Goal: Task Accomplishment & Management: Use online tool/utility

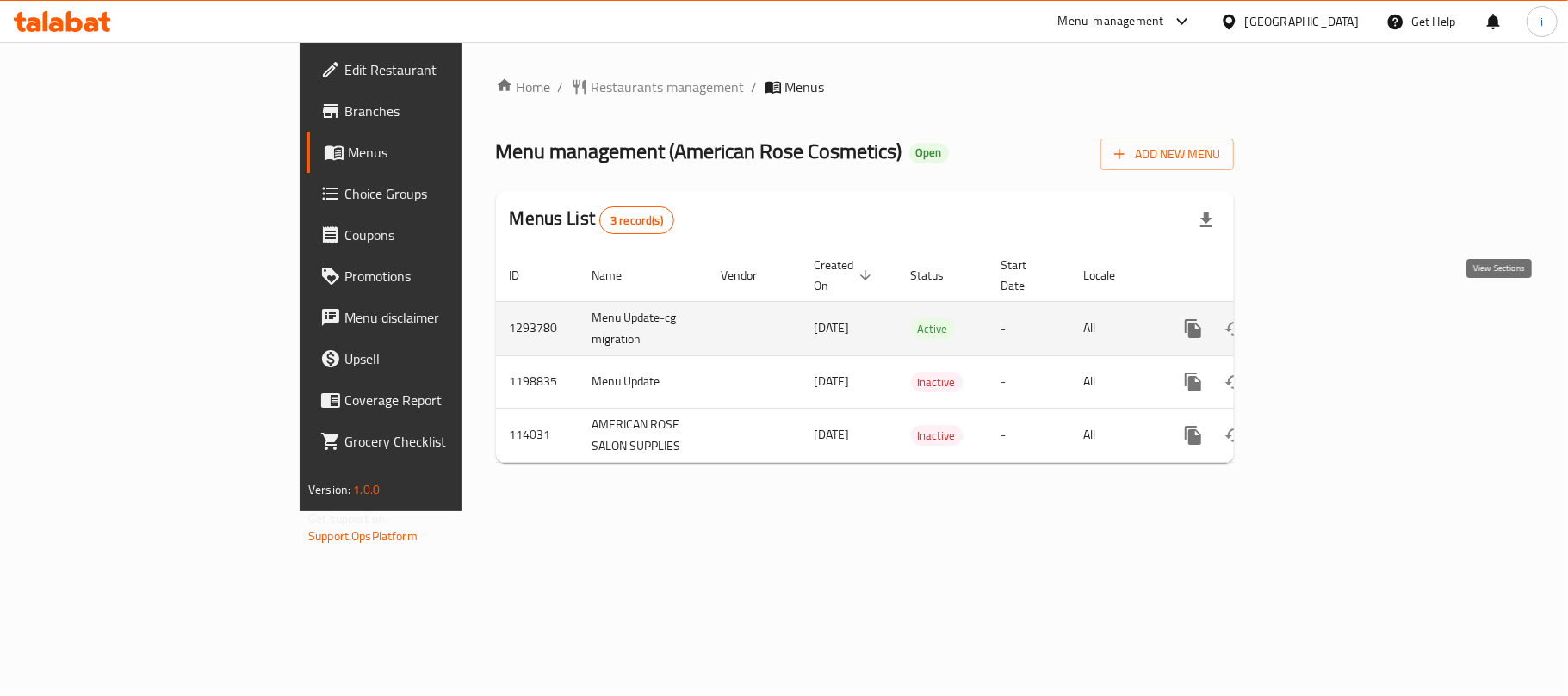
click at [1325, 321] on icon "enhanced table" at bounding box center [1318, 328] width 16 height 16
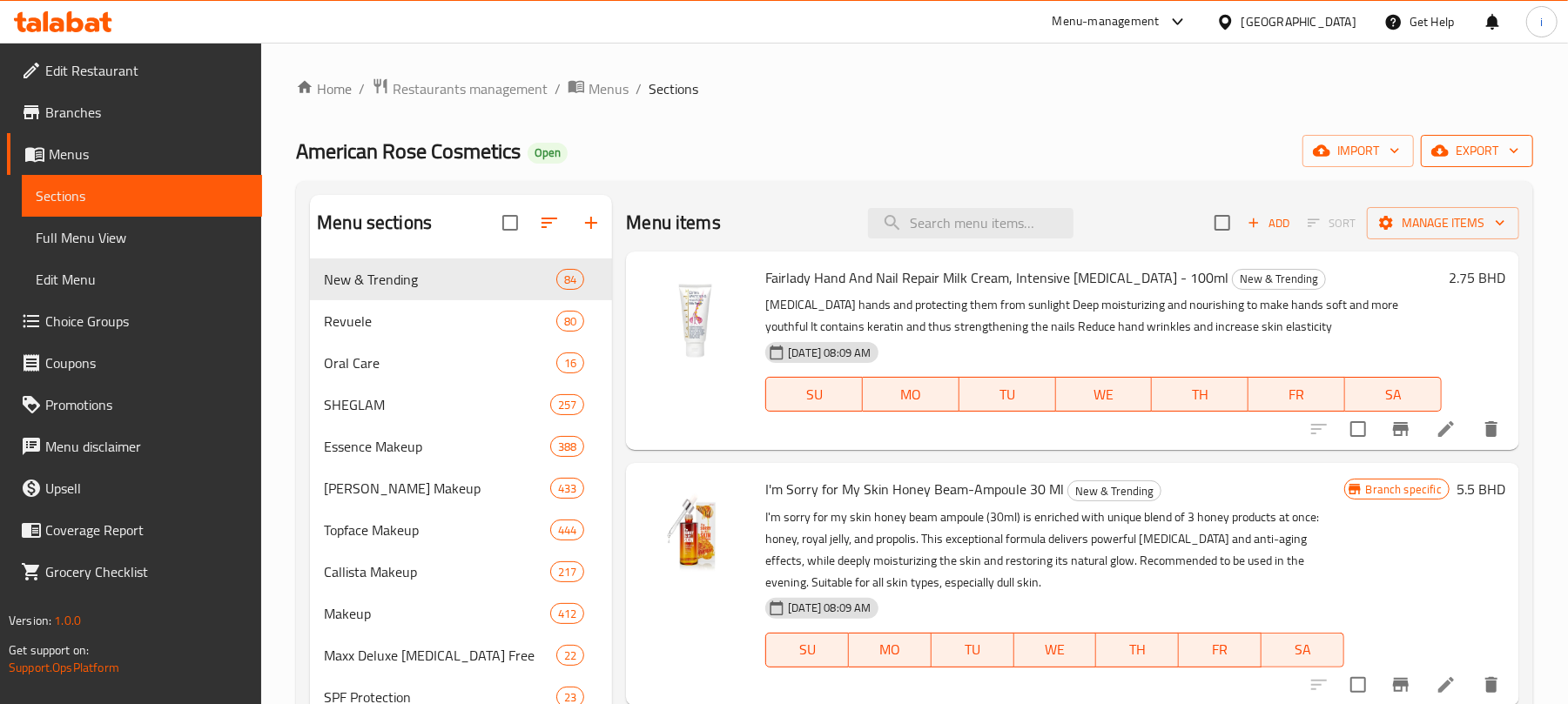
click at [1486, 155] on span "export" at bounding box center [1477, 151] width 84 height 22
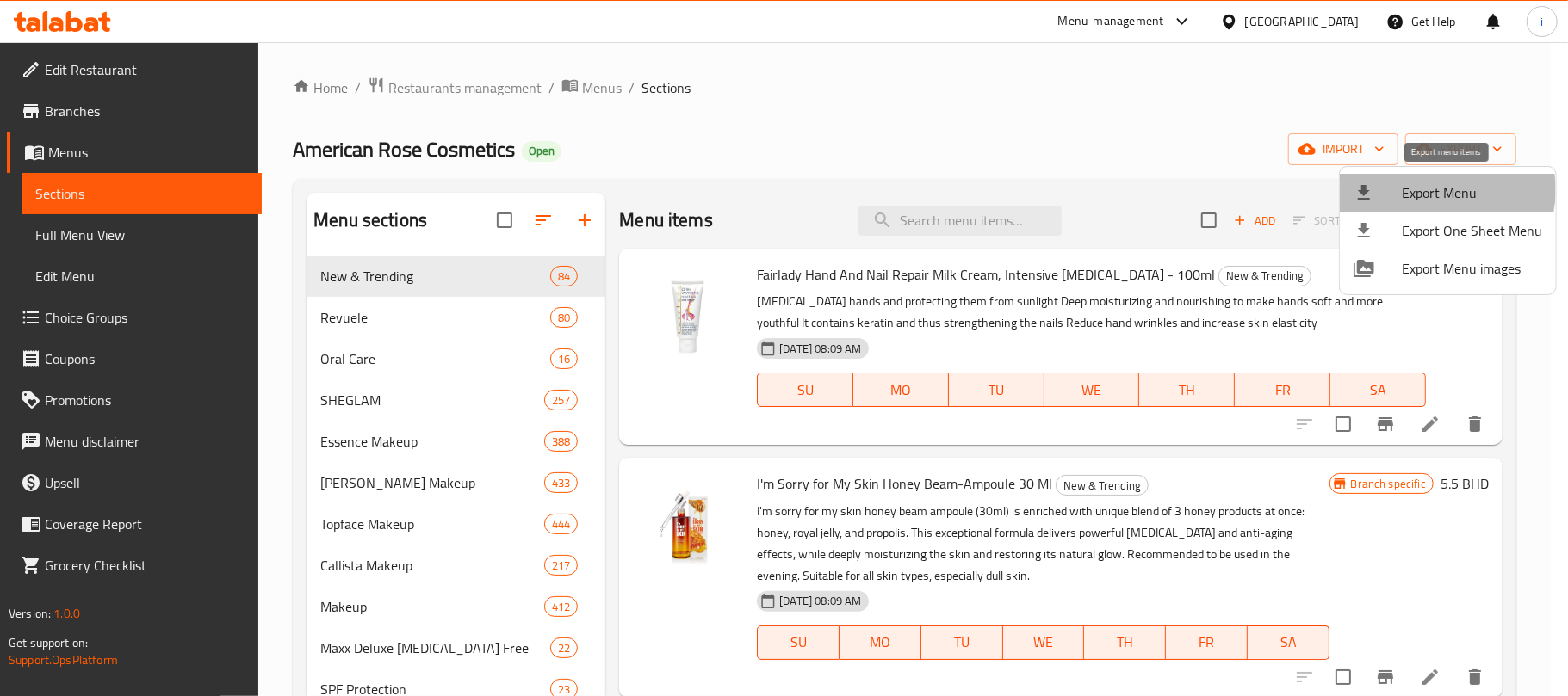
click at [1442, 190] on span "Export Menu" at bounding box center [1472, 193] width 140 height 20
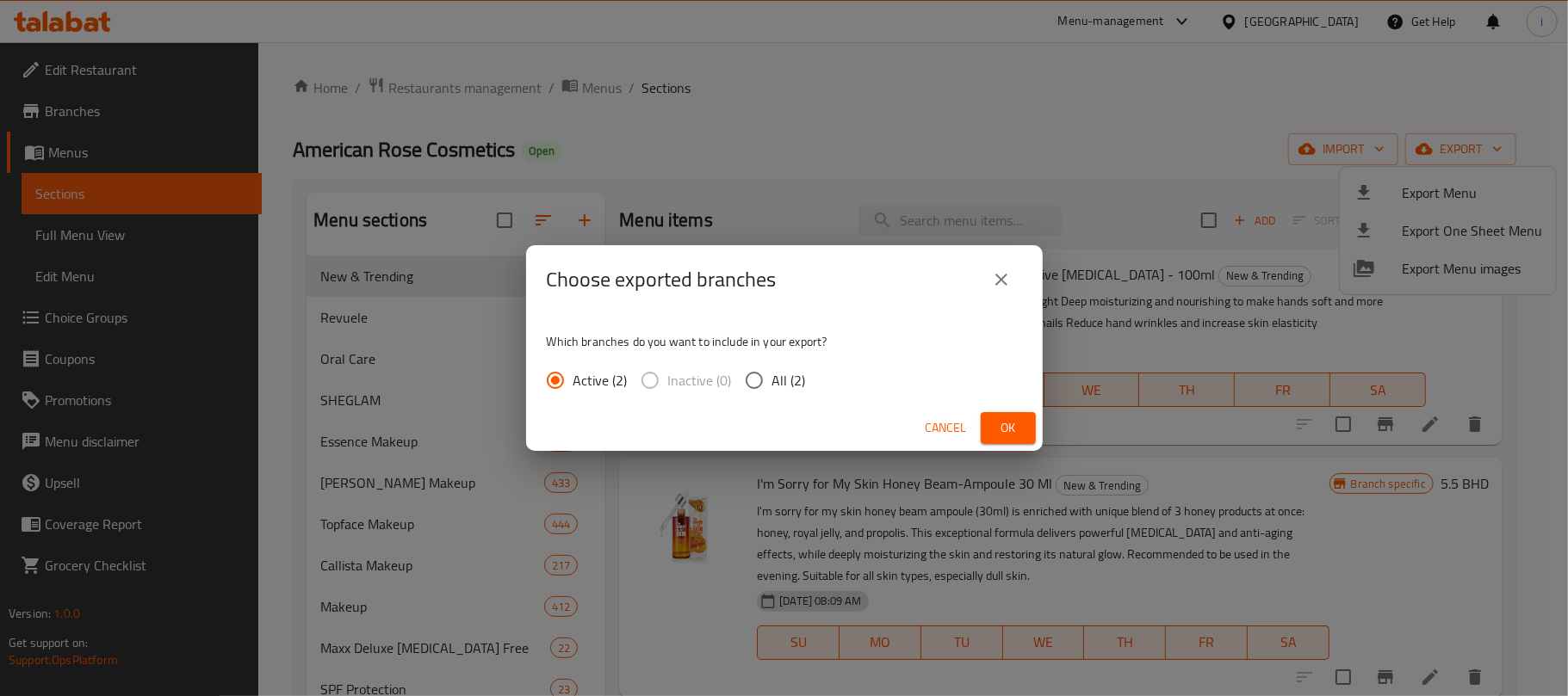
click at [1010, 424] on span "Ok" at bounding box center [1009, 427] width 28 height 21
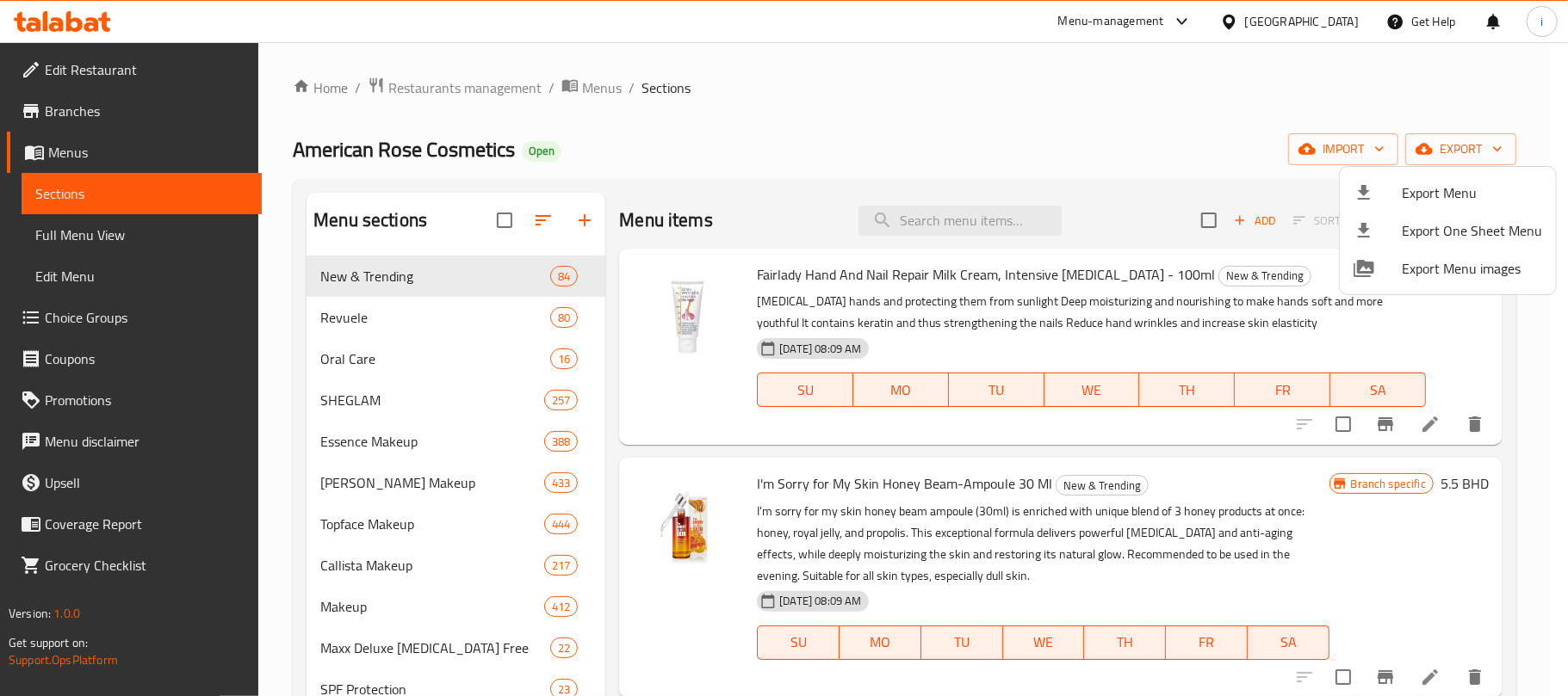
click at [86, 114] on div at bounding box center [784, 348] width 1568 height 696
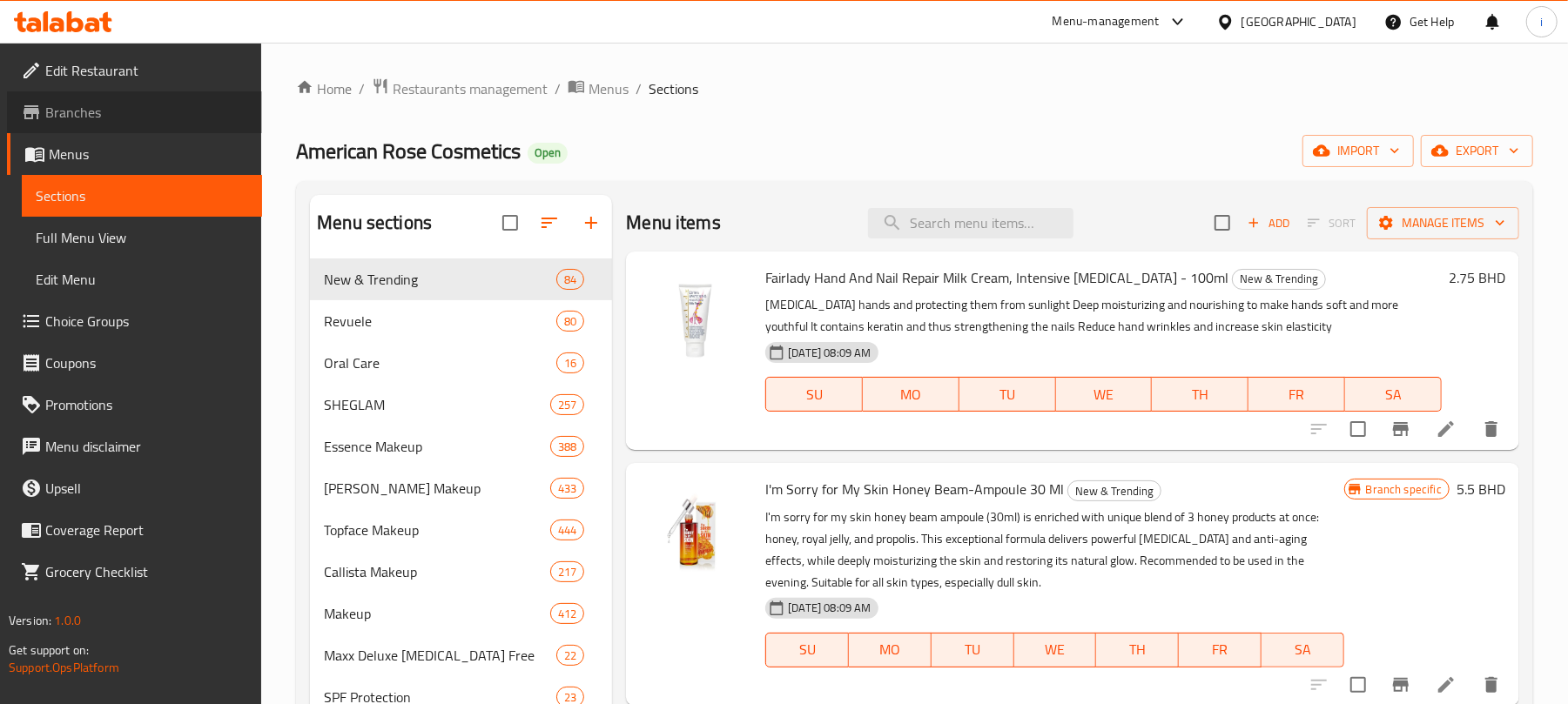
click at [87, 115] on span "Branches" at bounding box center [146, 112] width 202 height 21
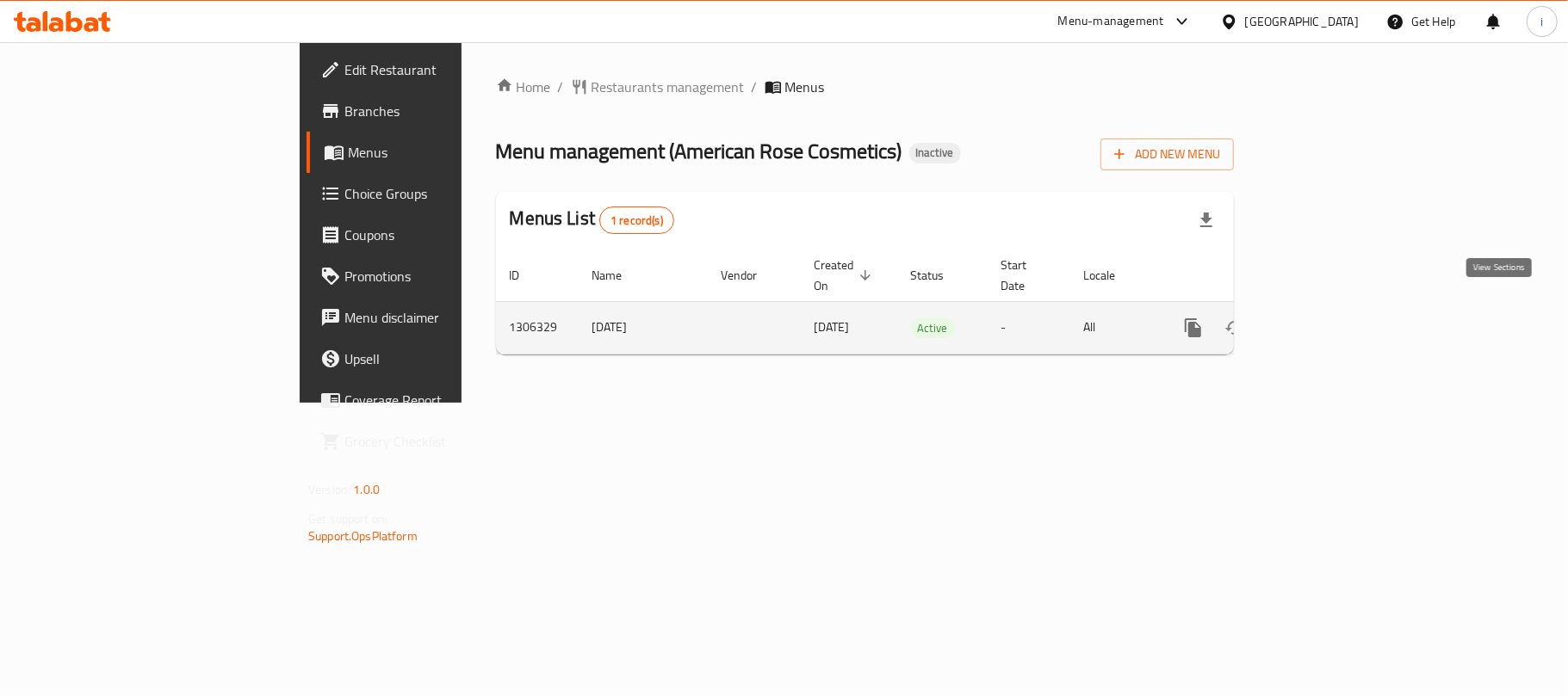
click at [1328, 318] on icon "enhanced table" at bounding box center [1318, 328] width 20 height 20
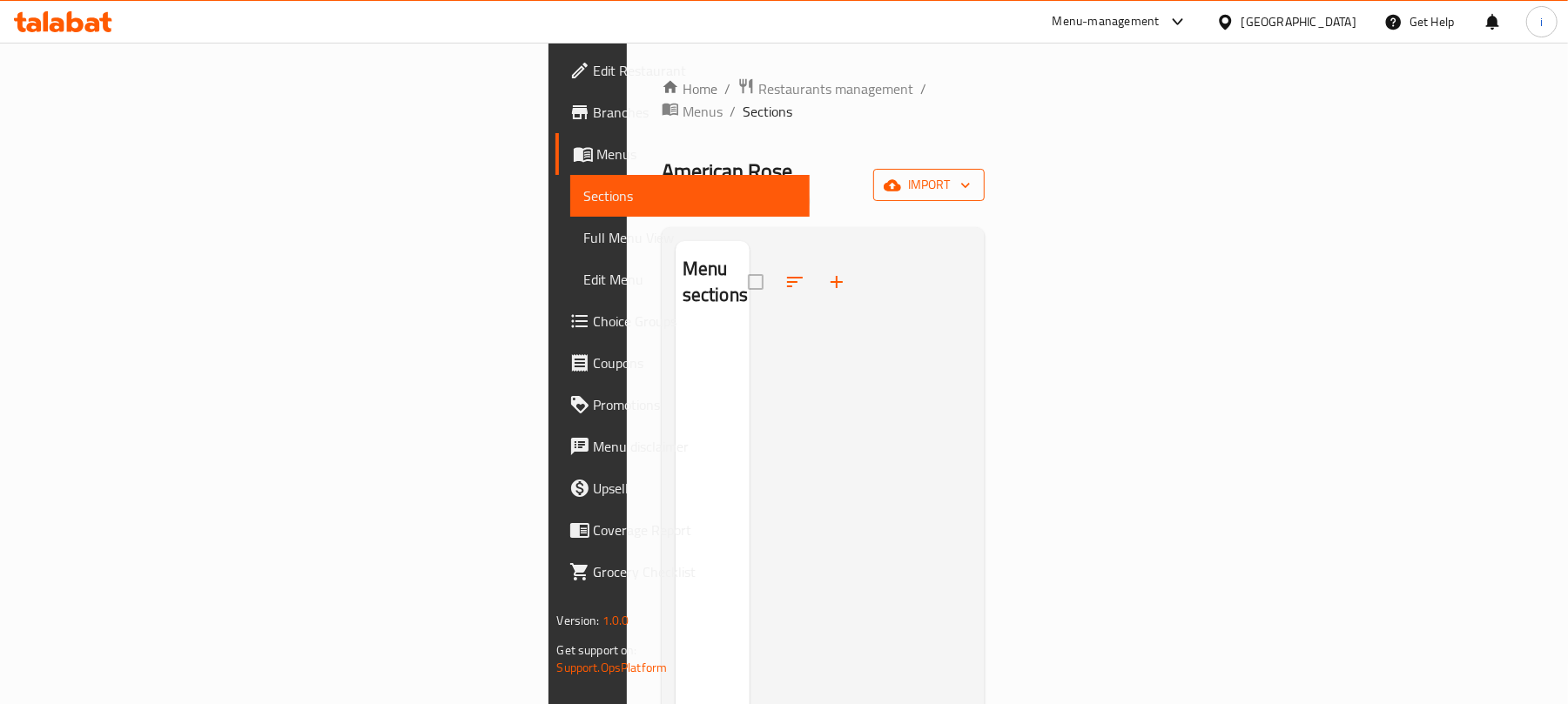
click at [974, 177] on icon "button" at bounding box center [965, 186] width 18 height 18
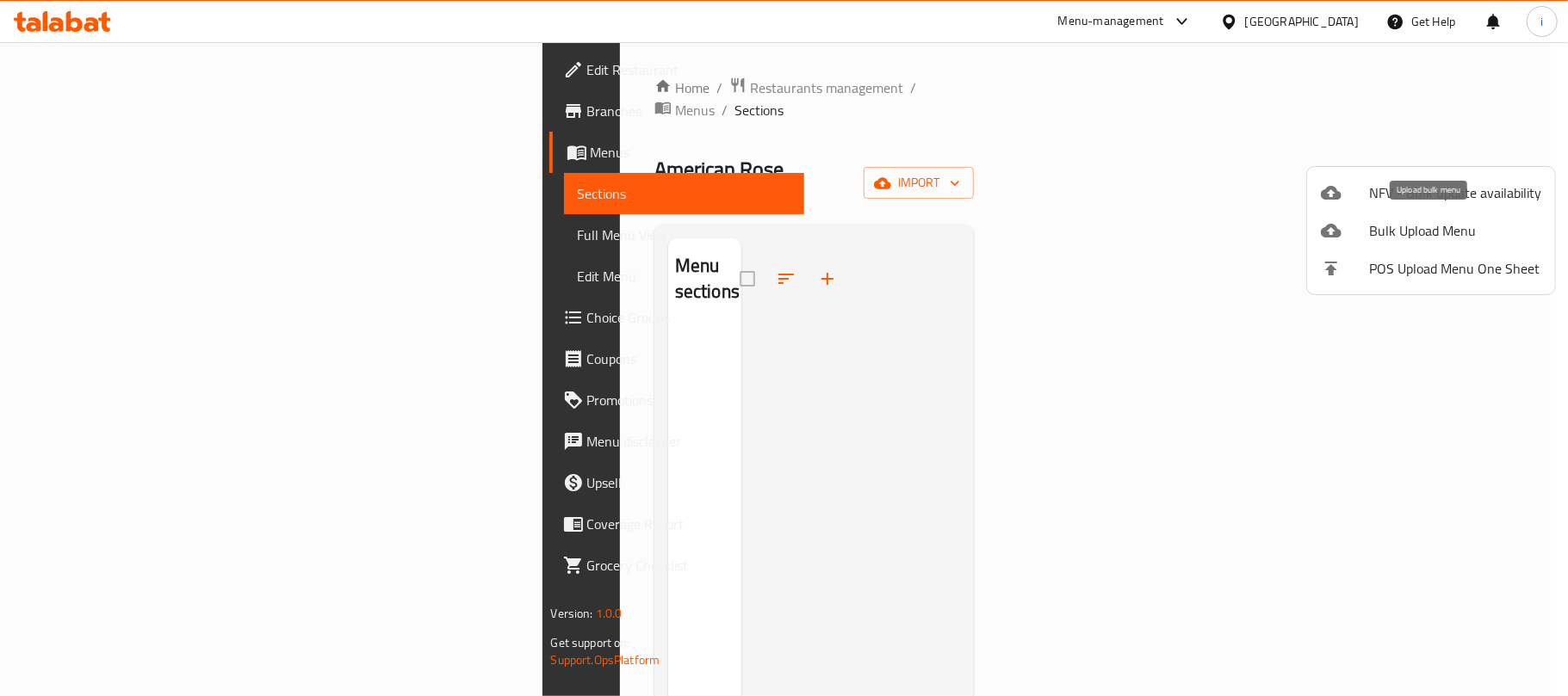
click at [1399, 233] on span "Bulk Upload Menu" at bounding box center [1456, 231] width 172 height 20
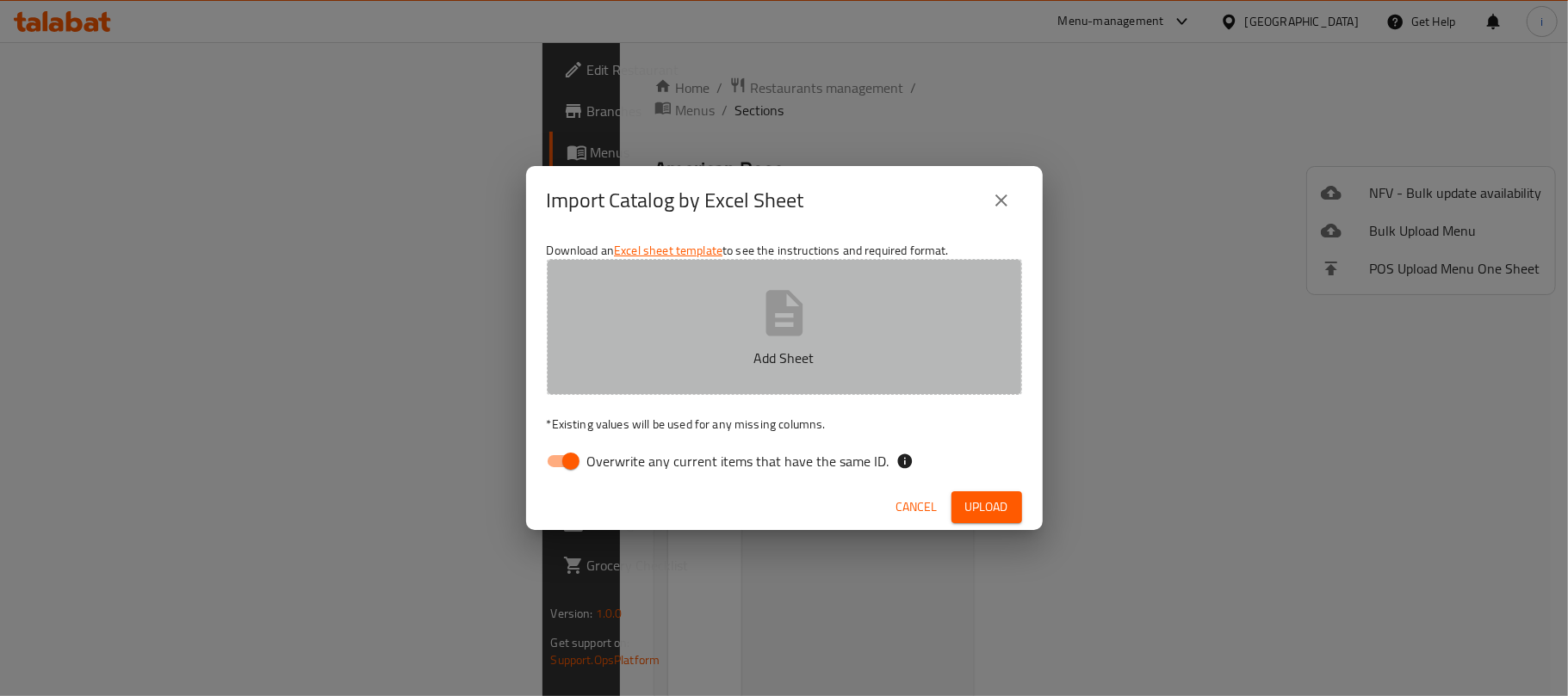
click at [777, 329] on icon "button" at bounding box center [784, 312] width 37 height 45
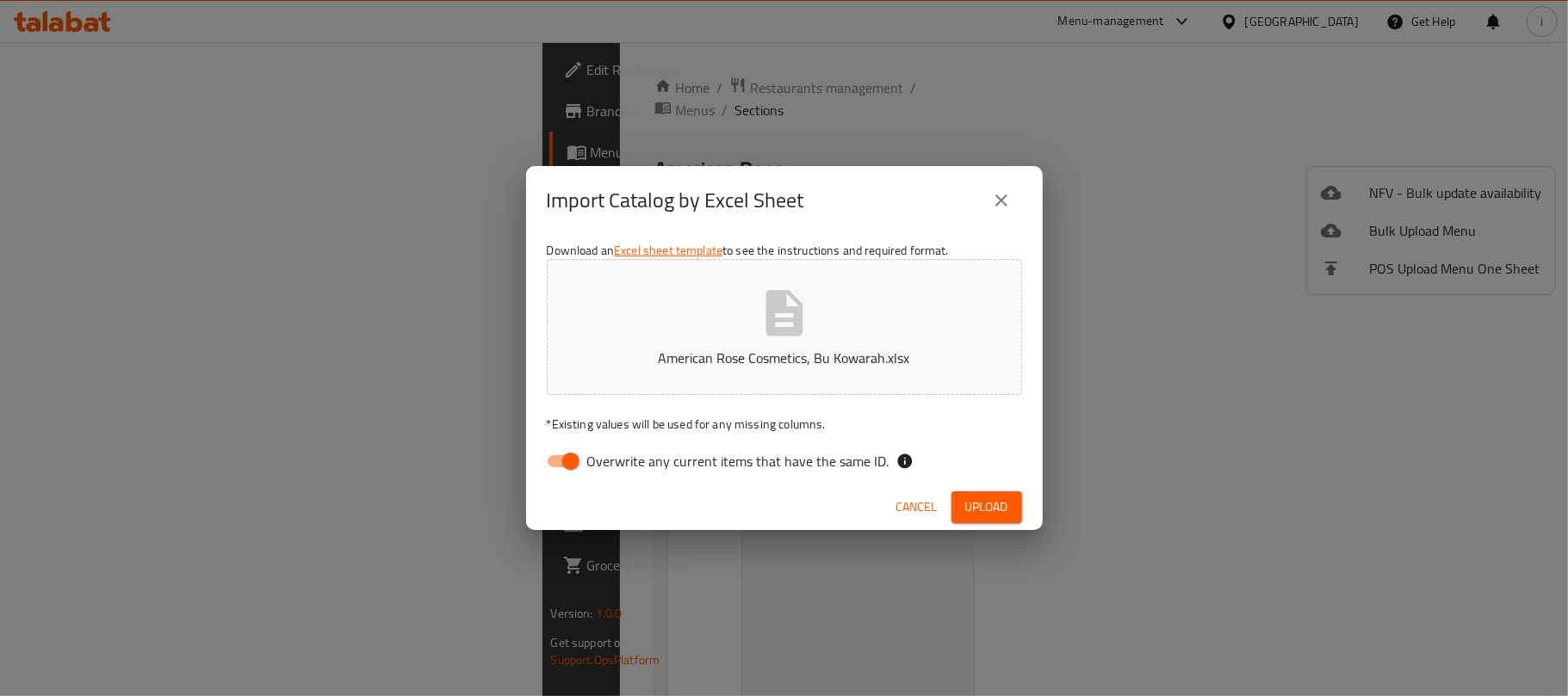
click at [565, 462] on input "Overwrite any current items that have the same ID." at bounding box center [571, 461] width 98 height 32
checkbox input "false"
click at [1004, 513] on span "Upload" at bounding box center [987, 507] width 43 height 21
click at [927, 512] on span "Cancel" at bounding box center [933, 507] width 42 height 21
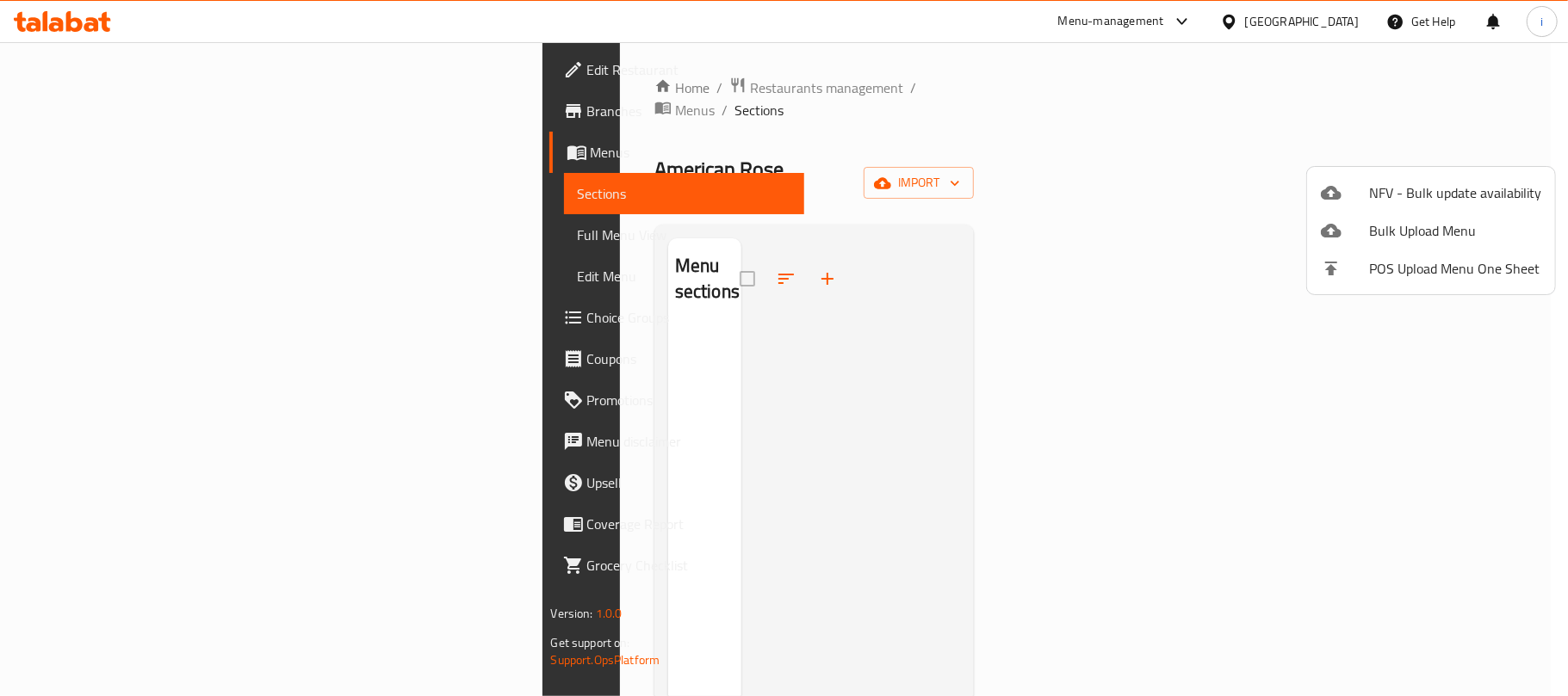
click at [852, 513] on div at bounding box center [784, 348] width 1568 height 696
